Goal: Information Seeking & Learning: Learn about a topic

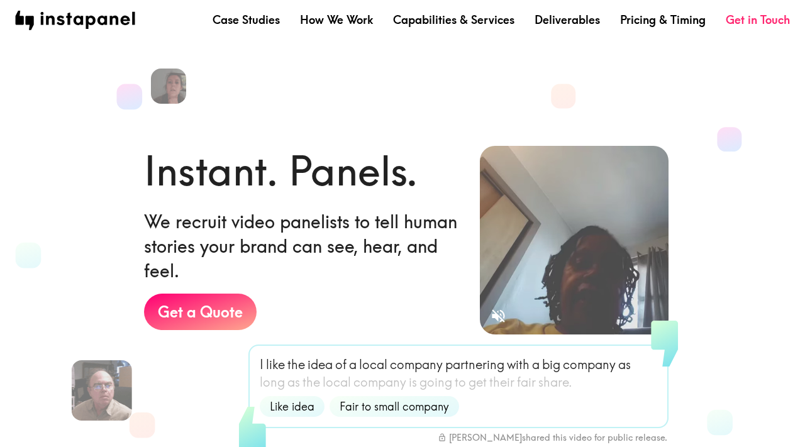
click at [272, 28] on nav "Case Studies How We Work Capabilities & Services Deliverables Pricing & Timing …" at bounding box center [402, 20] width 774 height 19
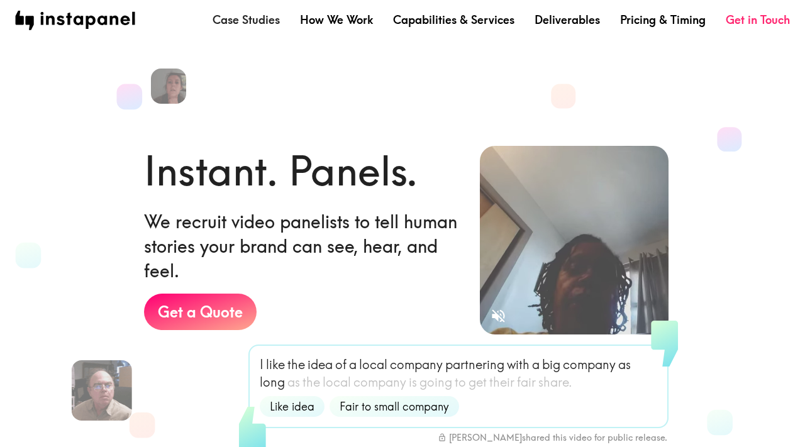
click at [272, 22] on link "Case Studies" at bounding box center [245, 20] width 67 height 16
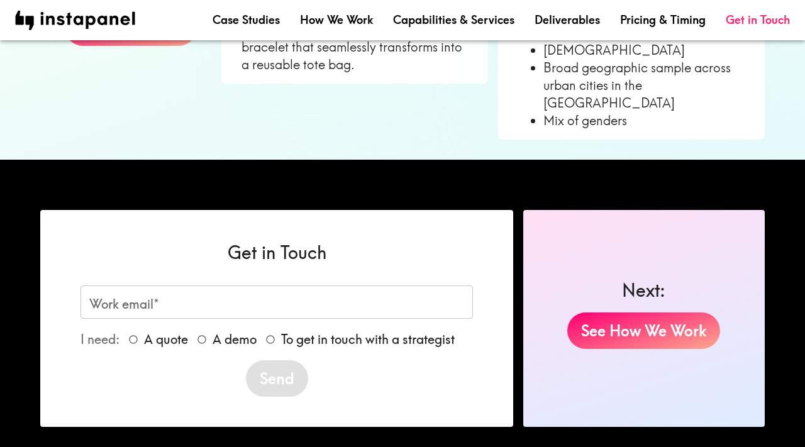
scroll to position [677, 0]
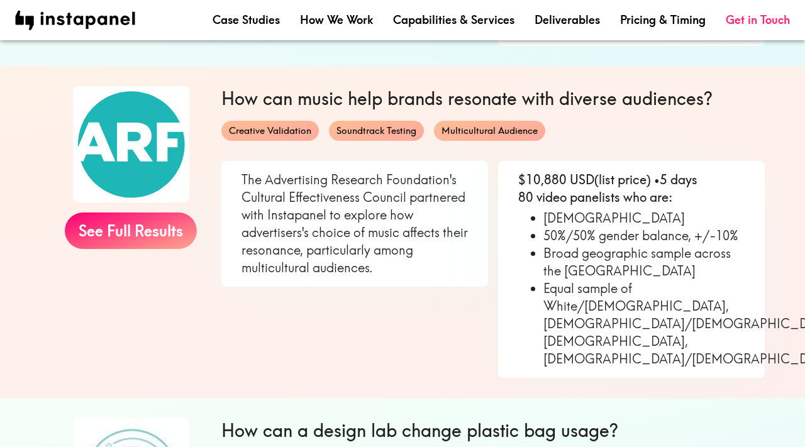
drag, startPoint x: 661, startPoint y: 429, endPoint x: 651, endPoint y: 417, distance: 15.6
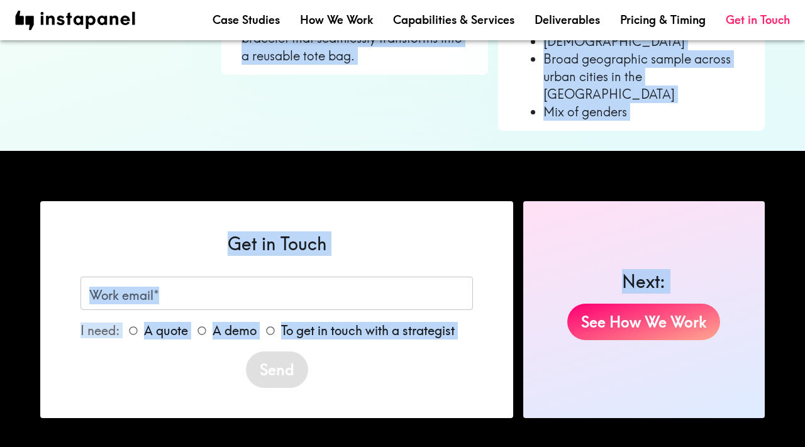
drag, startPoint x: 224, startPoint y: 96, endPoint x: 688, endPoint y: 407, distance: 558.6
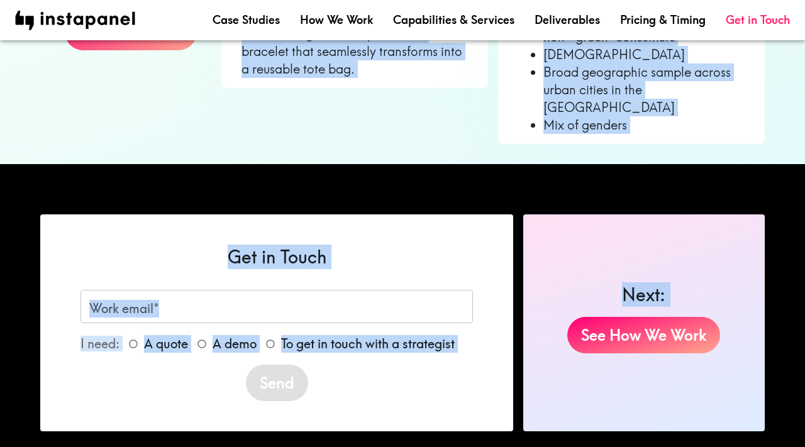
scroll to position [1237, 0]
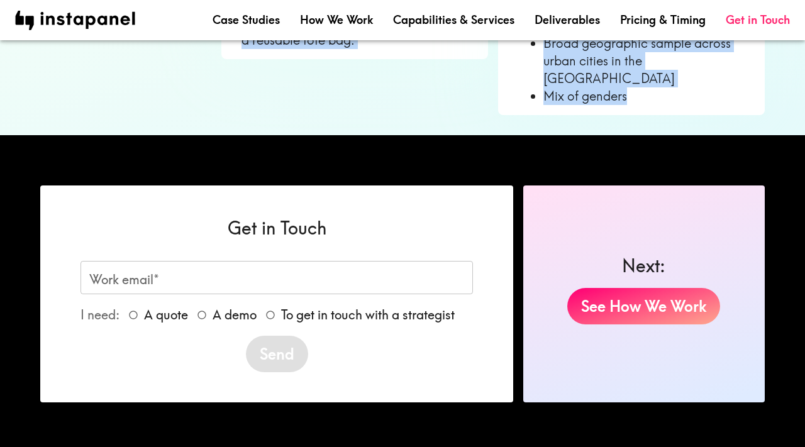
drag, startPoint x: 226, startPoint y: 201, endPoint x: 551, endPoint y: 69, distance: 350.8
copy main "Lore ipsu Dol S ametc? Adipiscinge Seddo 71e Tempori Utlaboreet DOLO&M aliquaen…"
